Goal: Transaction & Acquisition: Obtain resource

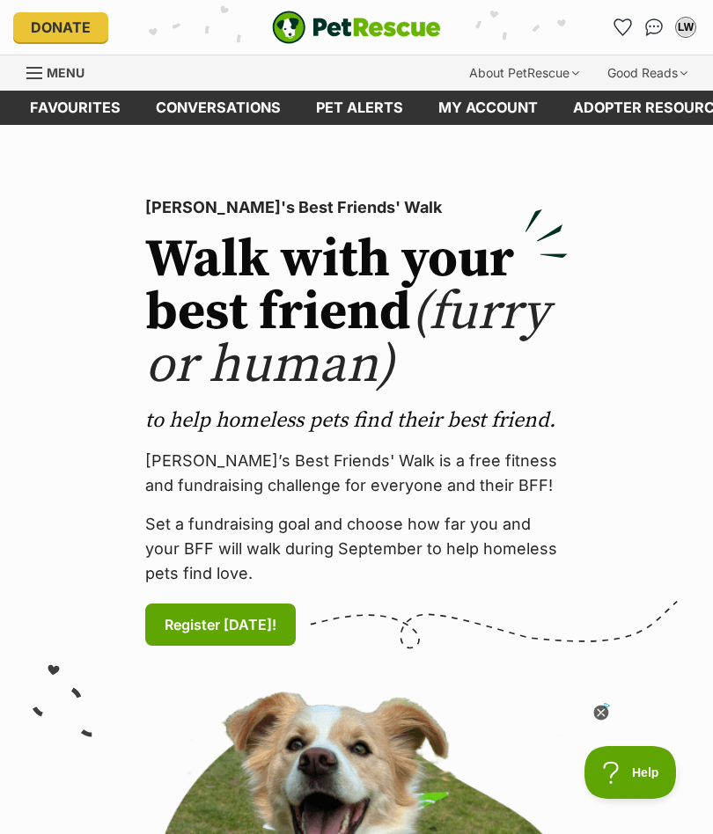
click at [105, 116] on link "Favourites" at bounding box center [75, 108] width 126 height 34
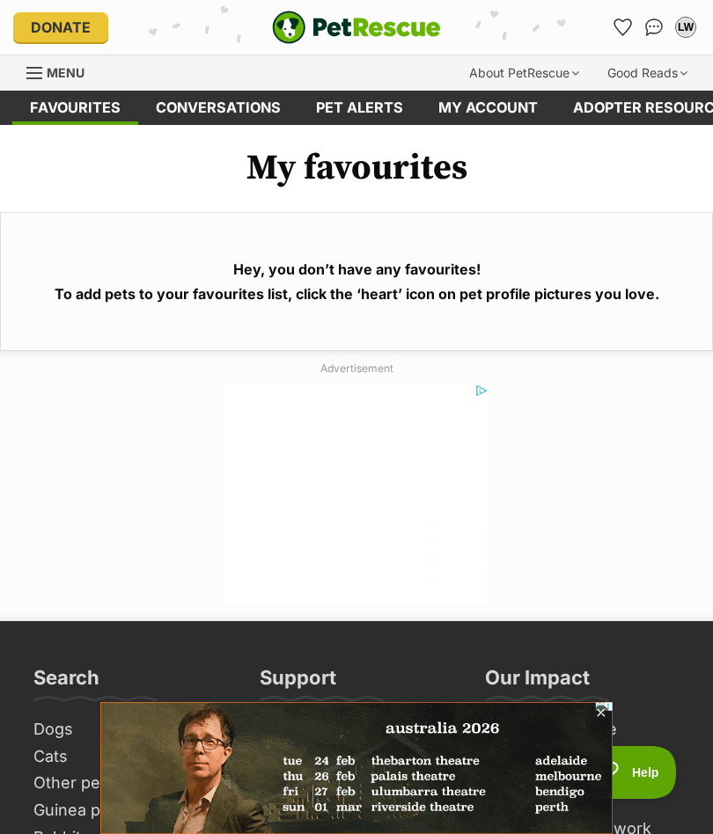
click at [372, 111] on link "Pet alerts" at bounding box center [359, 108] width 122 height 34
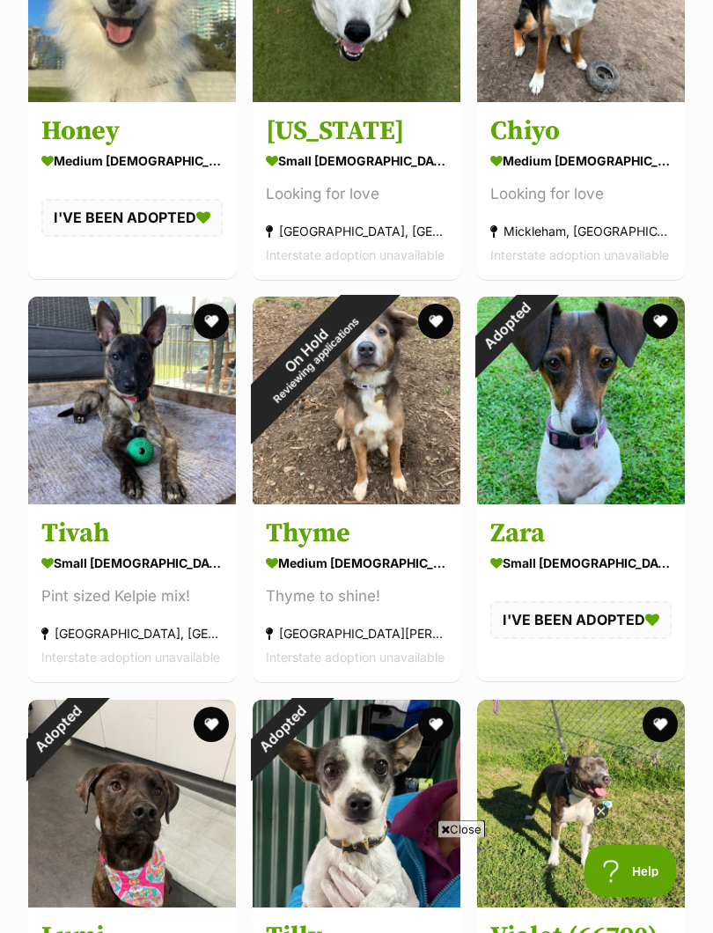
scroll to position [494, 0]
click at [141, 395] on img at bounding box center [132, 400] width 208 height 208
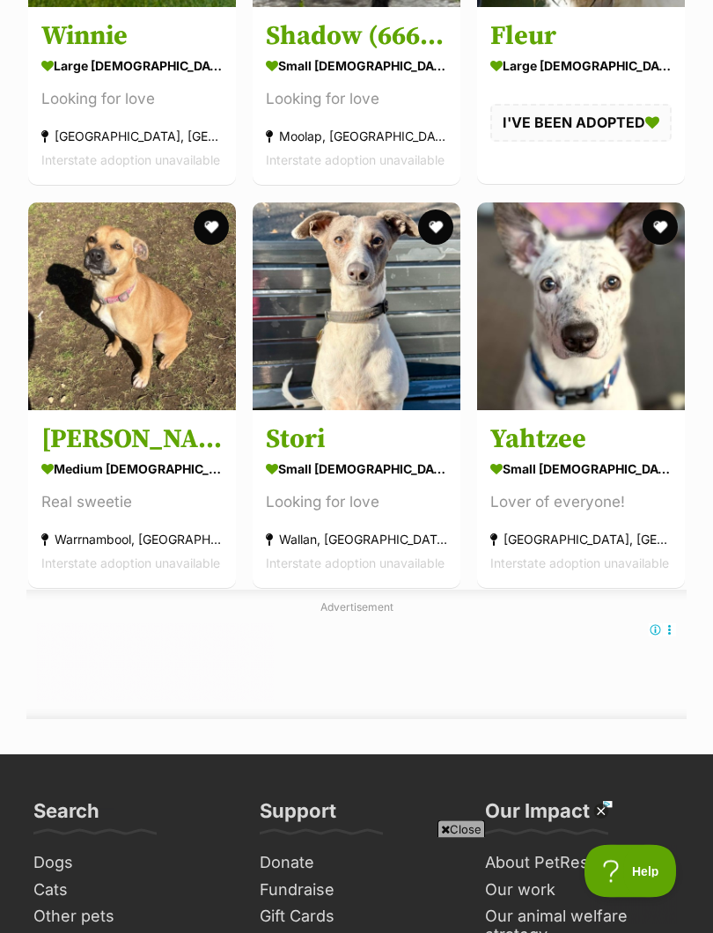
scroll to position [2198, 0]
click at [367, 368] on img at bounding box center [357, 306] width 208 height 208
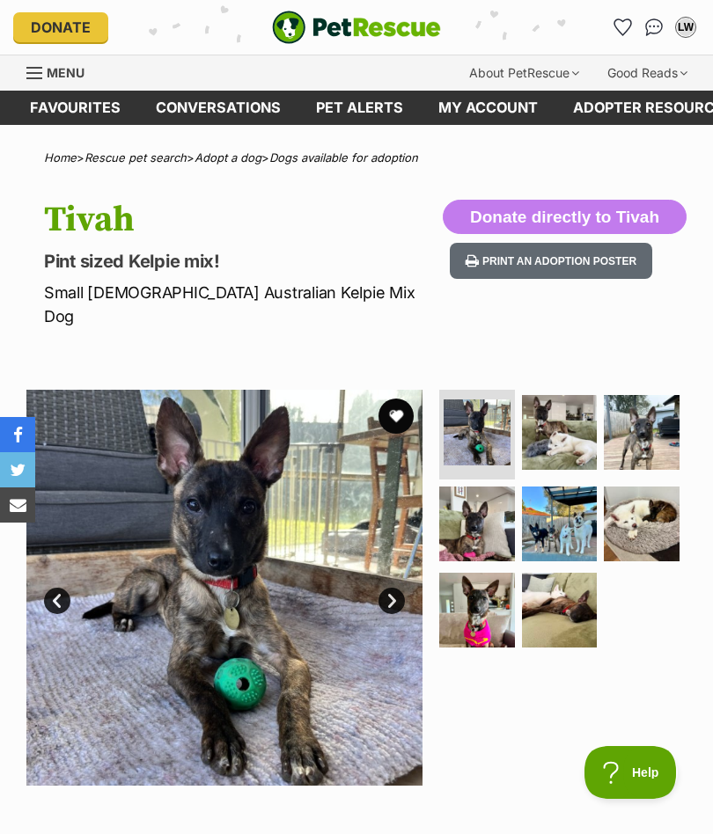
click at [474, 489] on img at bounding box center [477, 525] width 76 height 76
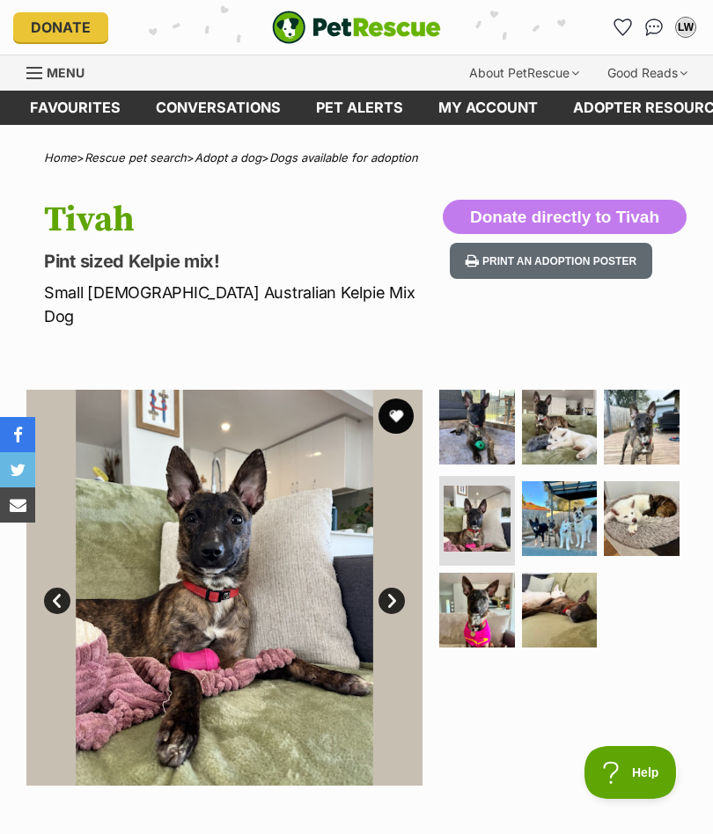
click at [543, 486] on img at bounding box center [560, 519] width 76 height 76
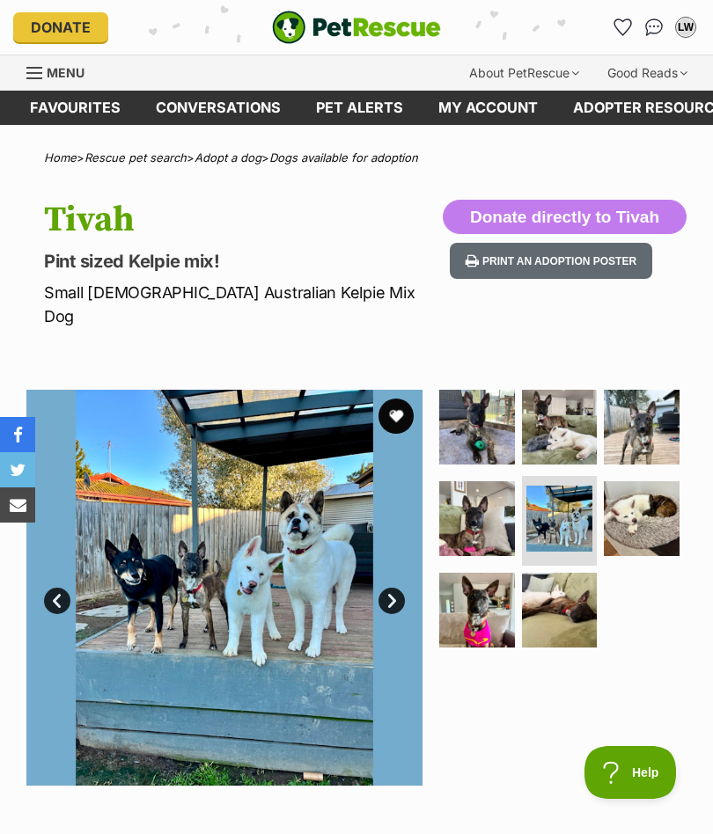
click at [544, 573] on img at bounding box center [560, 611] width 76 height 76
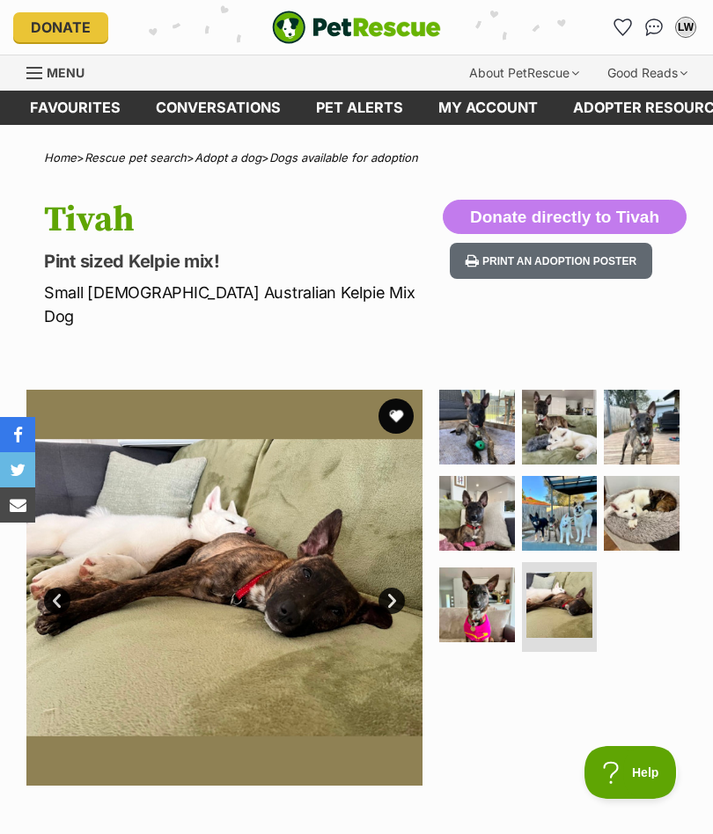
click at [618, 487] on img at bounding box center [642, 514] width 76 height 76
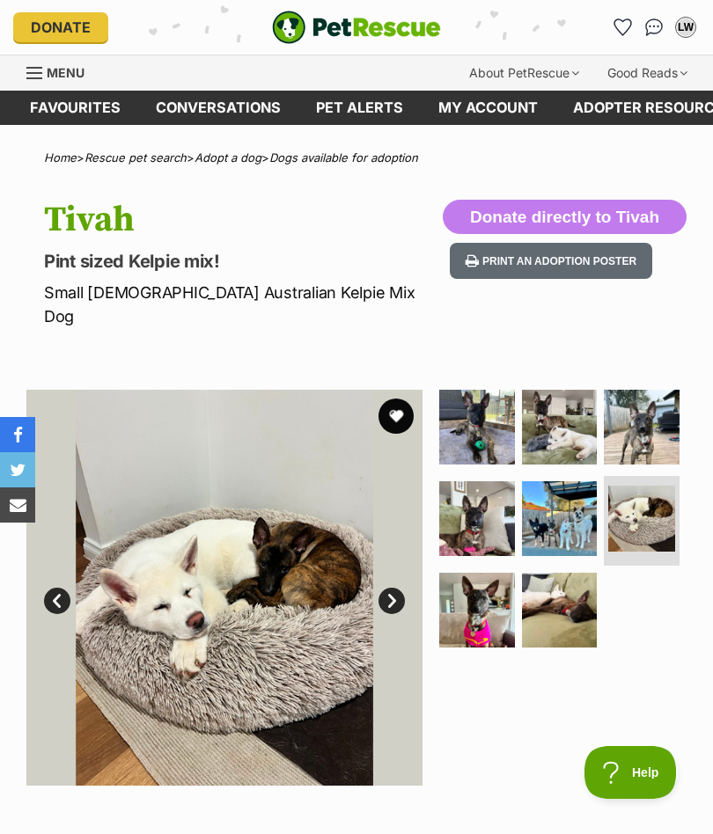
click at [633, 410] on img at bounding box center [642, 428] width 76 height 76
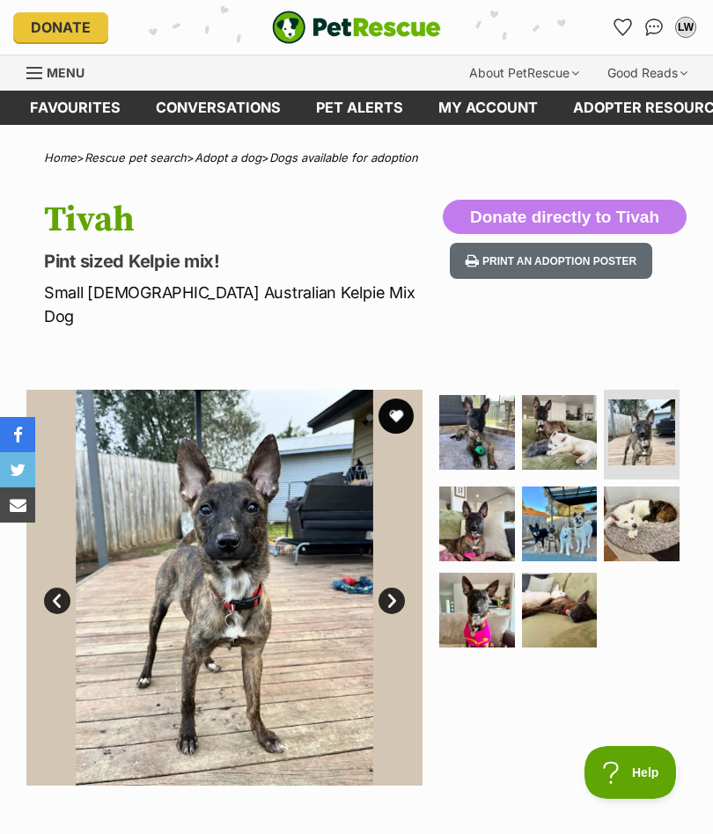
click at [479, 582] on img at bounding box center [477, 611] width 76 height 76
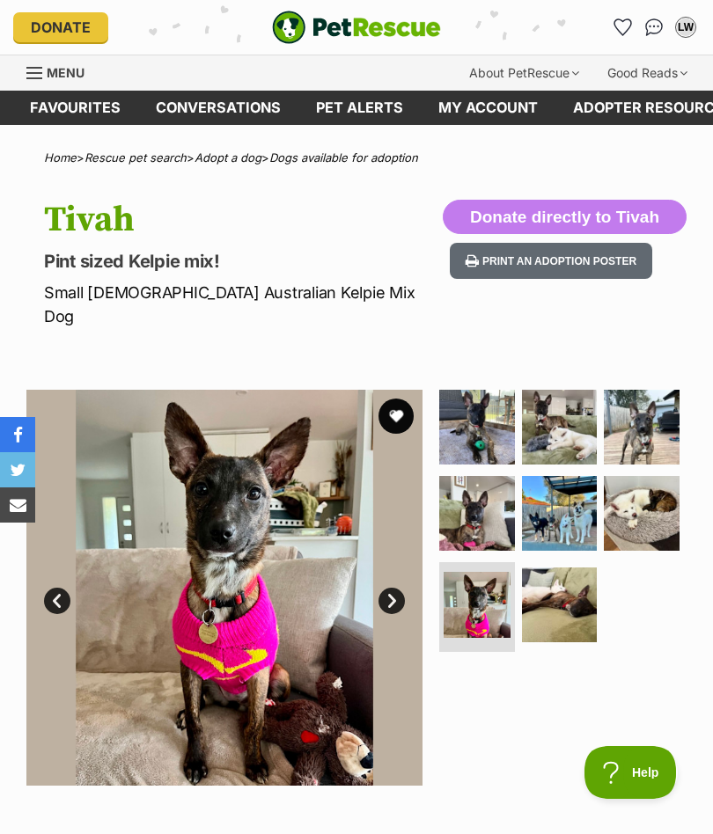
click at [626, 401] on img at bounding box center [642, 428] width 76 height 76
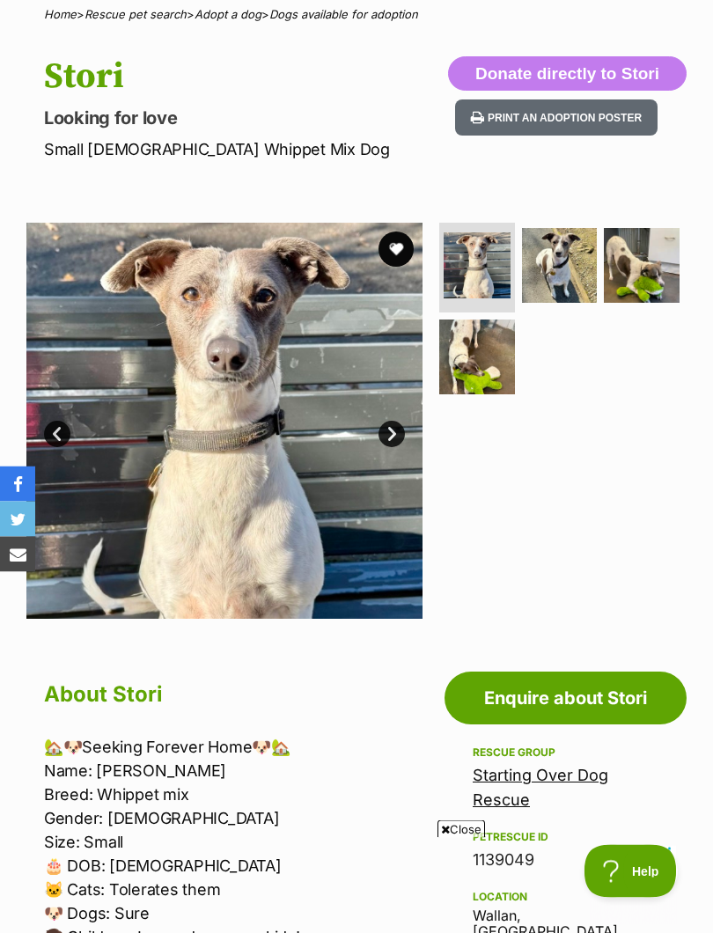
click at [396, 428] on link "Next" at bounding box center [391, 434] width 26 height 26
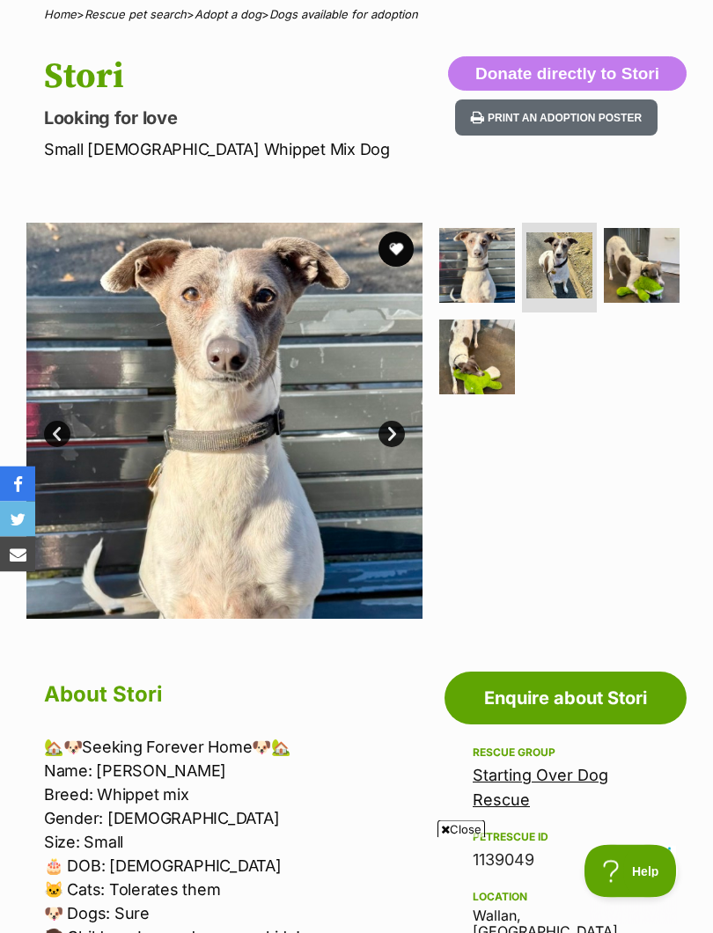
scroll to position [143, 0]
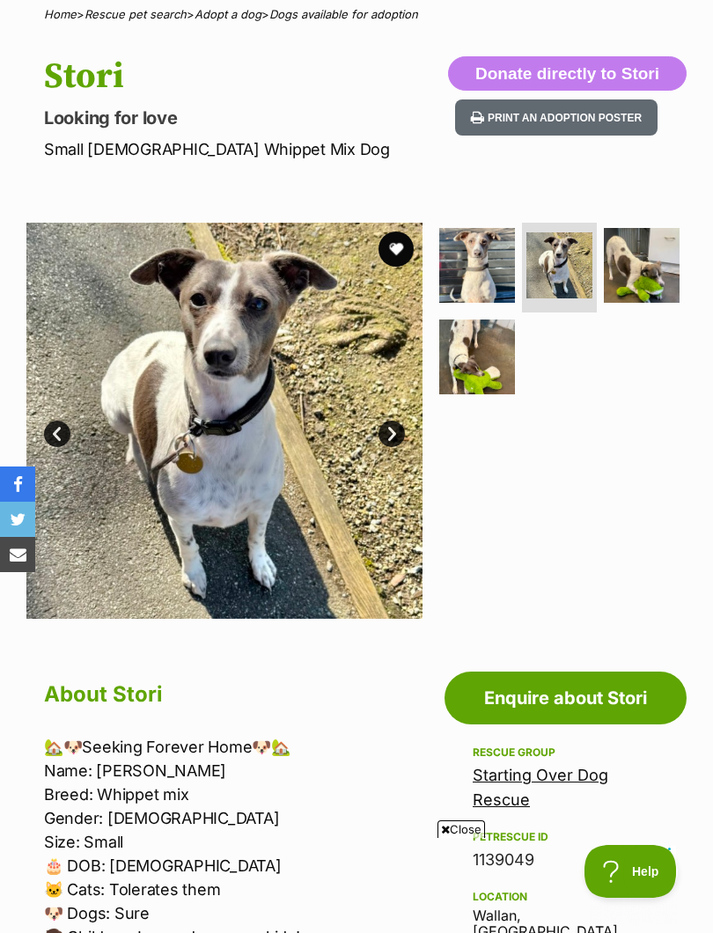
click at [379, 426] on link "Next" at bounding box center [391, 434] width 26 height 26
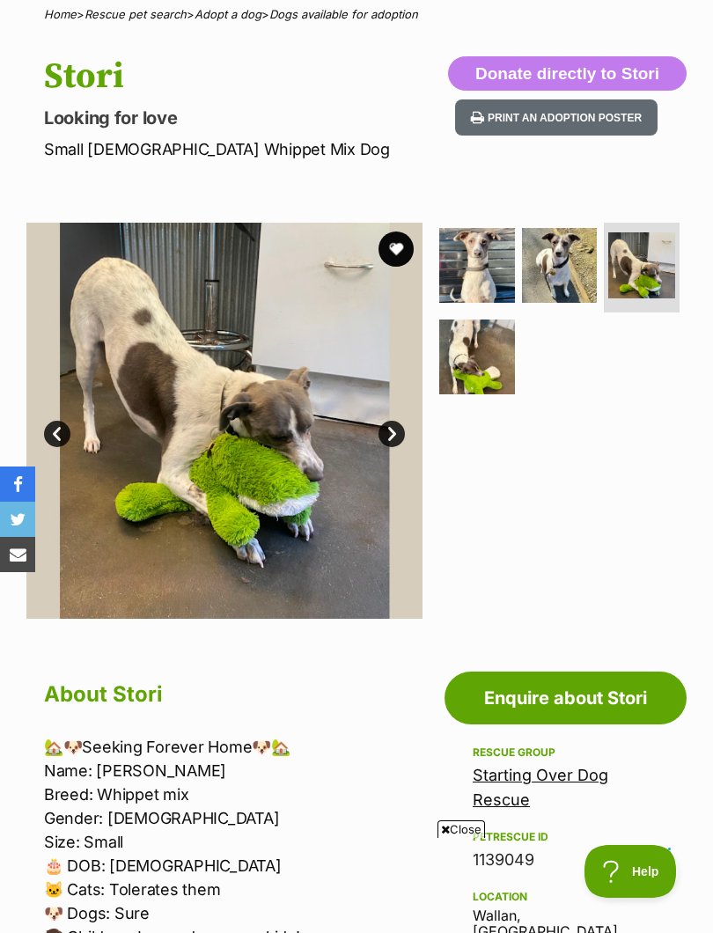
click at [387, 430] on link "Next" at bounding box center [391, 434] width 26 height 26
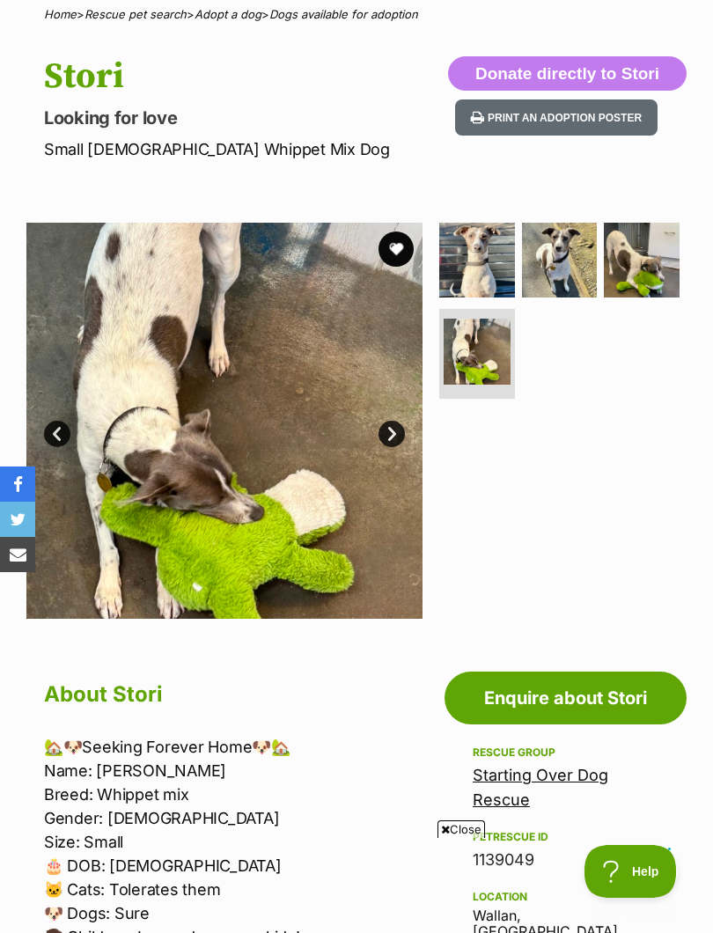
click at [390, 431] on link "Next" at bounding box center [391, 434] width 26 height 26
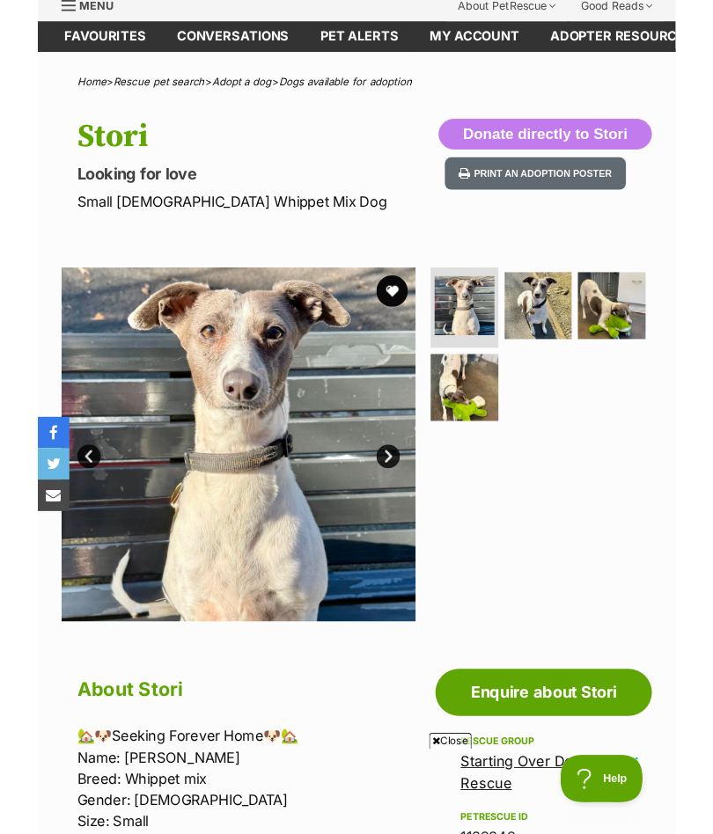
scroll to position [0, 0]
